Goal: Find specific page/section: Find specific page/section

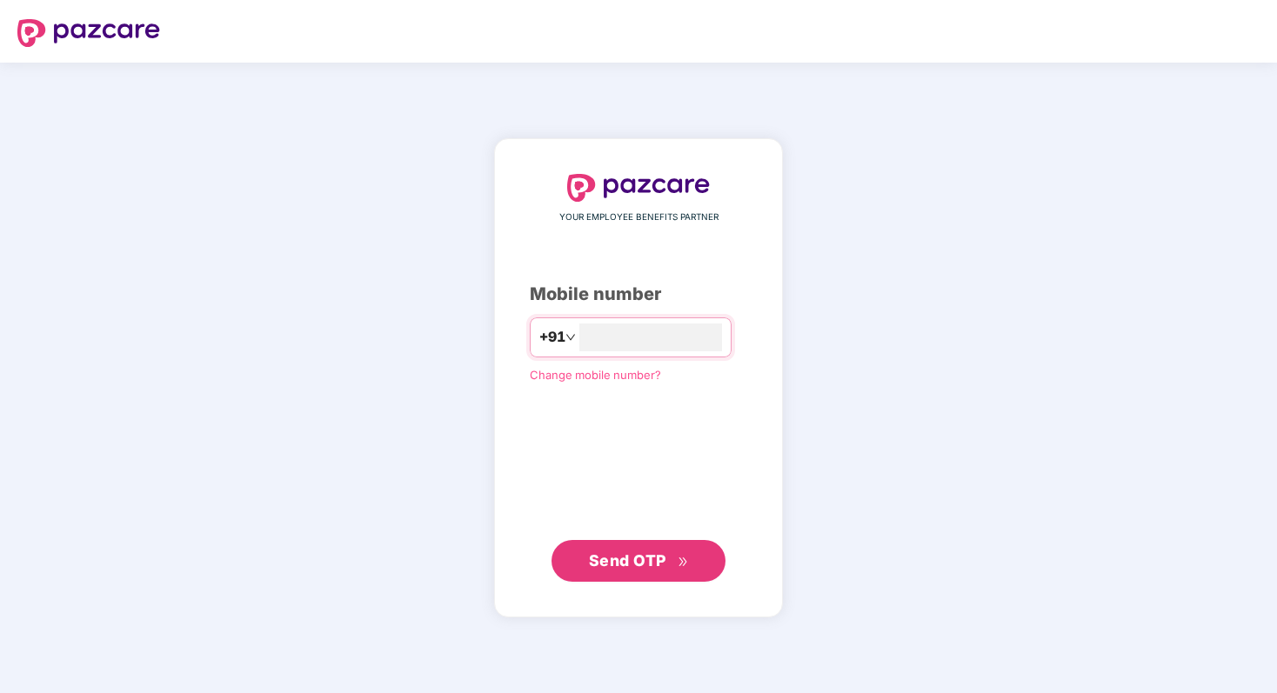
type input "**********"
click at [644, 552] on span "Send OTP" at bounding box center [627, 560] width 77 height 18
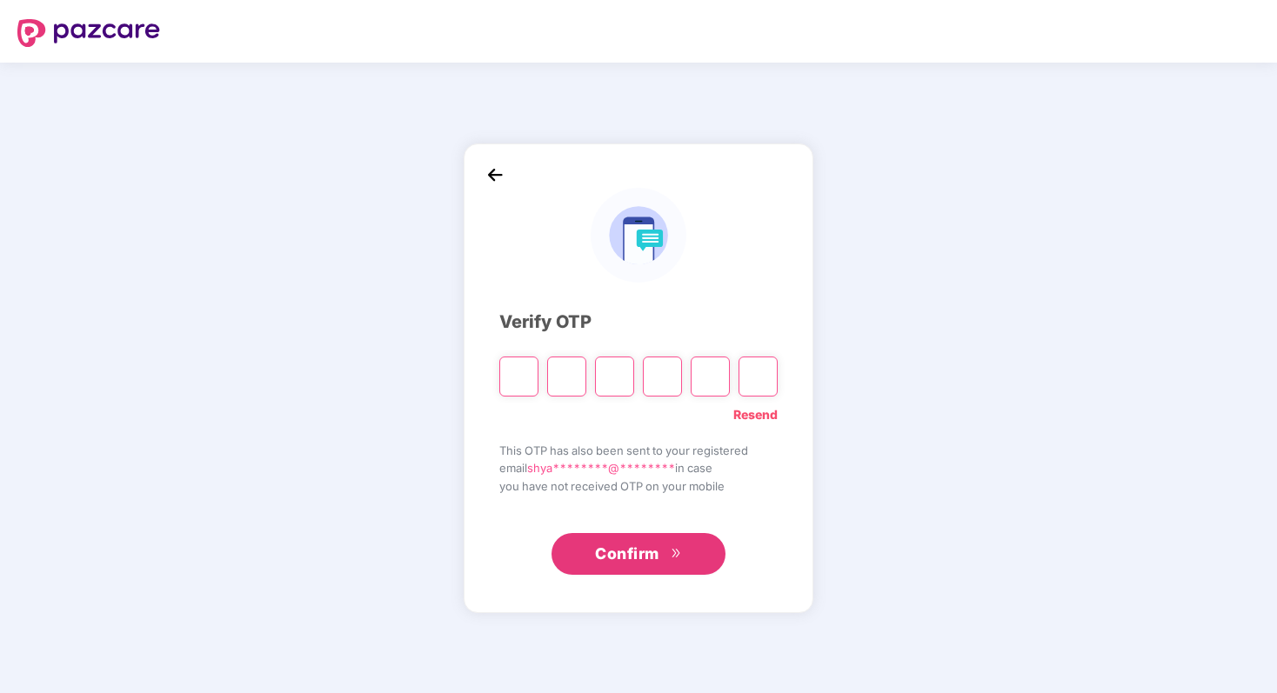
type input "*"
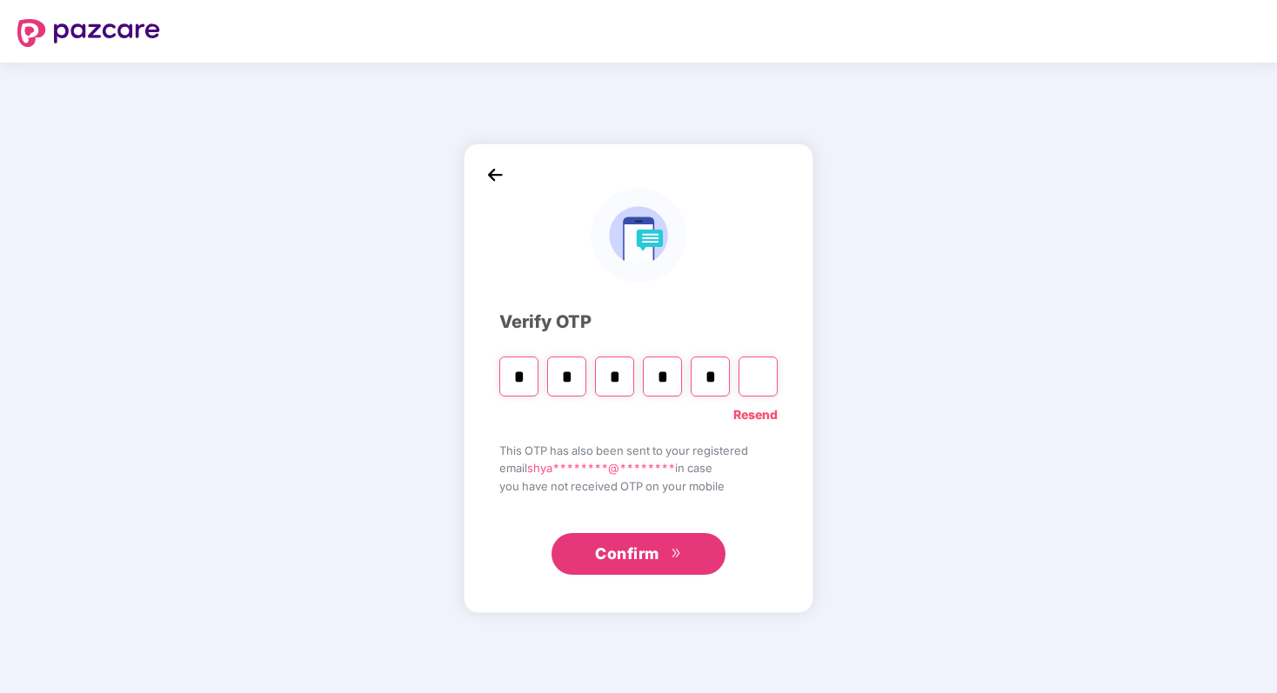
type input "*"
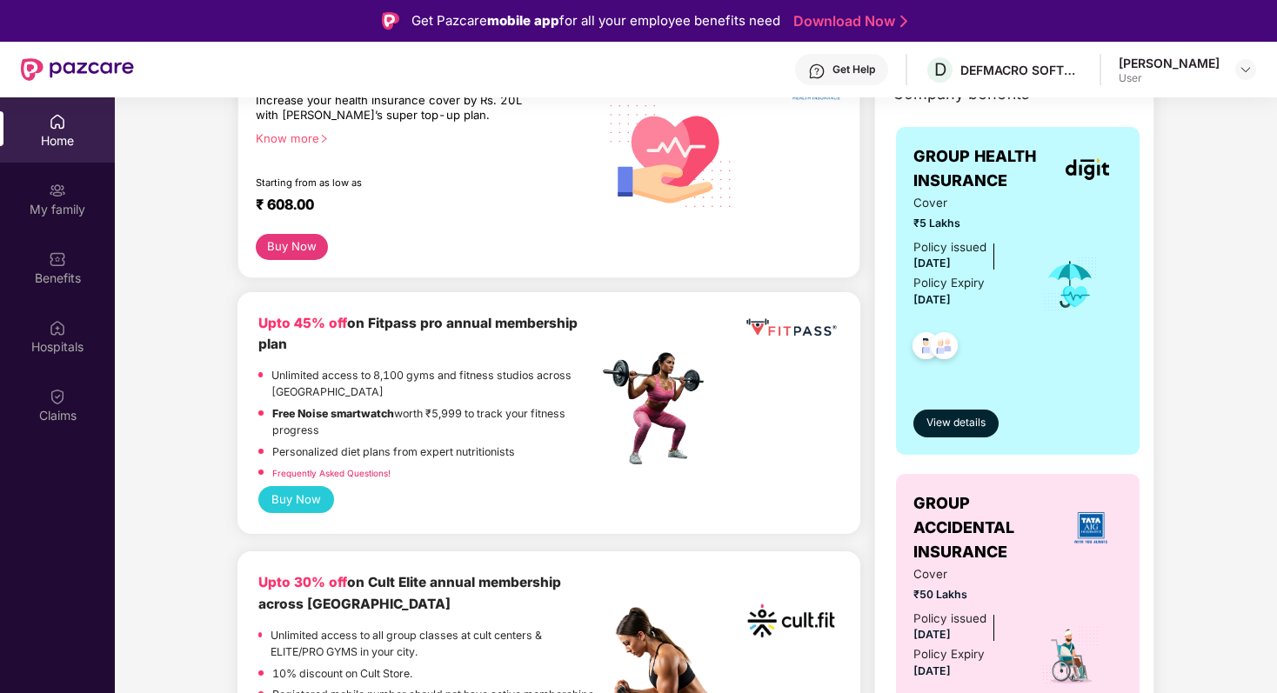
scroll to position [270, 0]
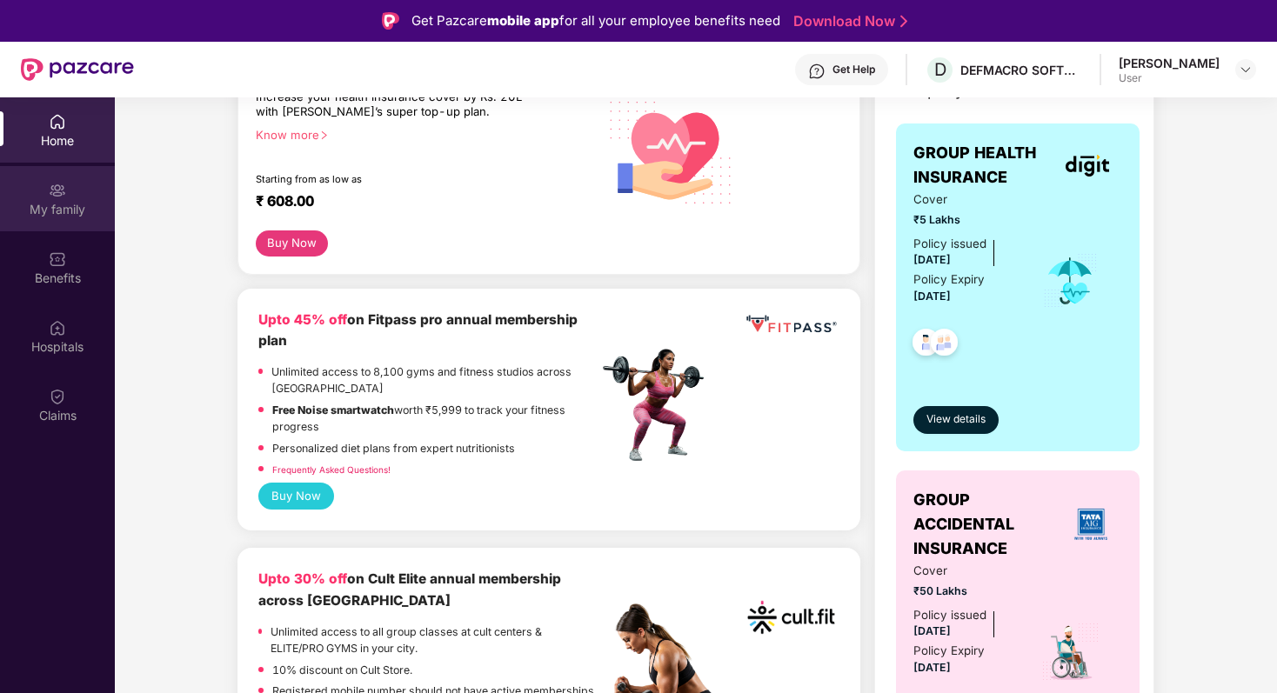
click at [41, 198] on div "My family" at bounding box center [57, 198] width 115 height 65
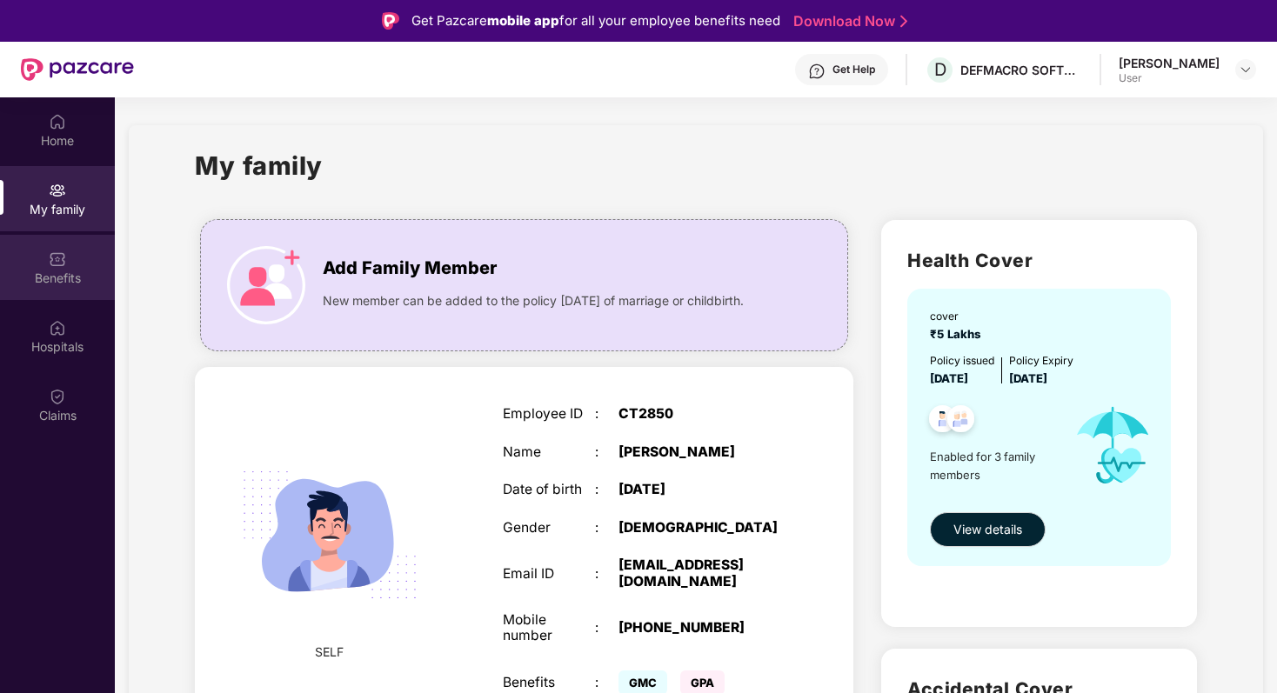
click at [68, 267] on div "Benefits" at bounding box center [57, 267] width 115 height 65
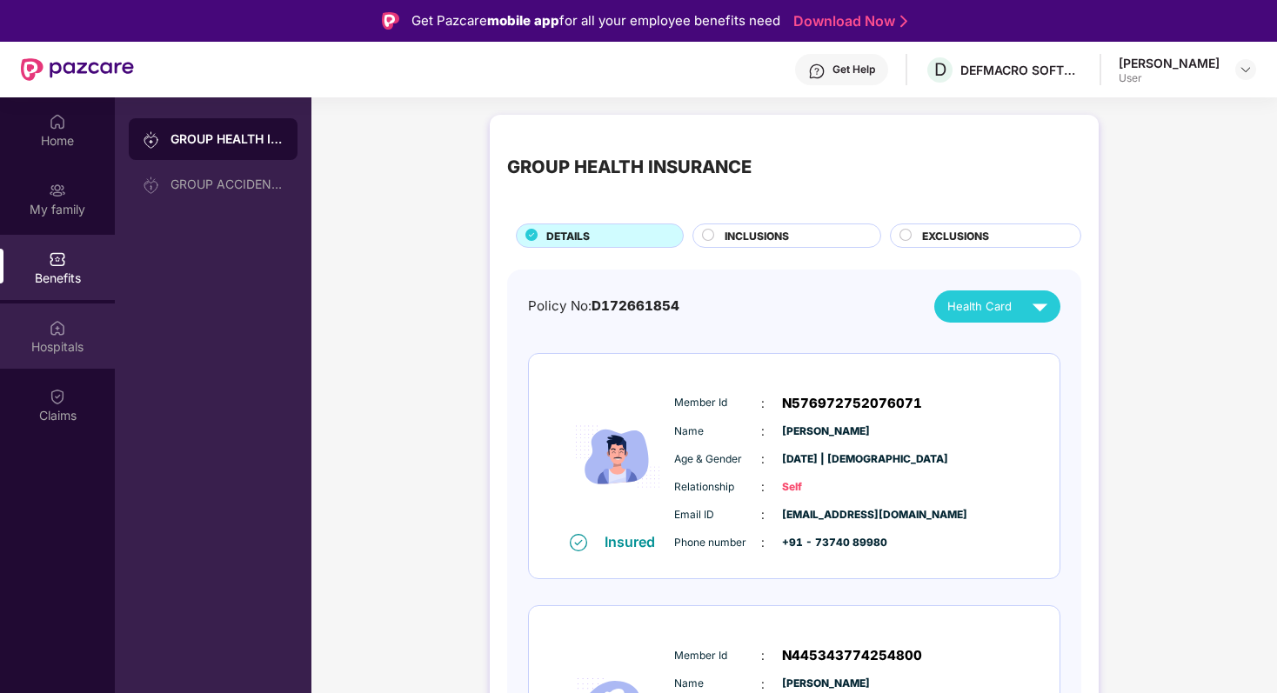
click at [52, 330] on img at bounding box center [57, 327] width 17 height 17
